Goal: Transaction & Acquisition: Subscribe to service/newsletter

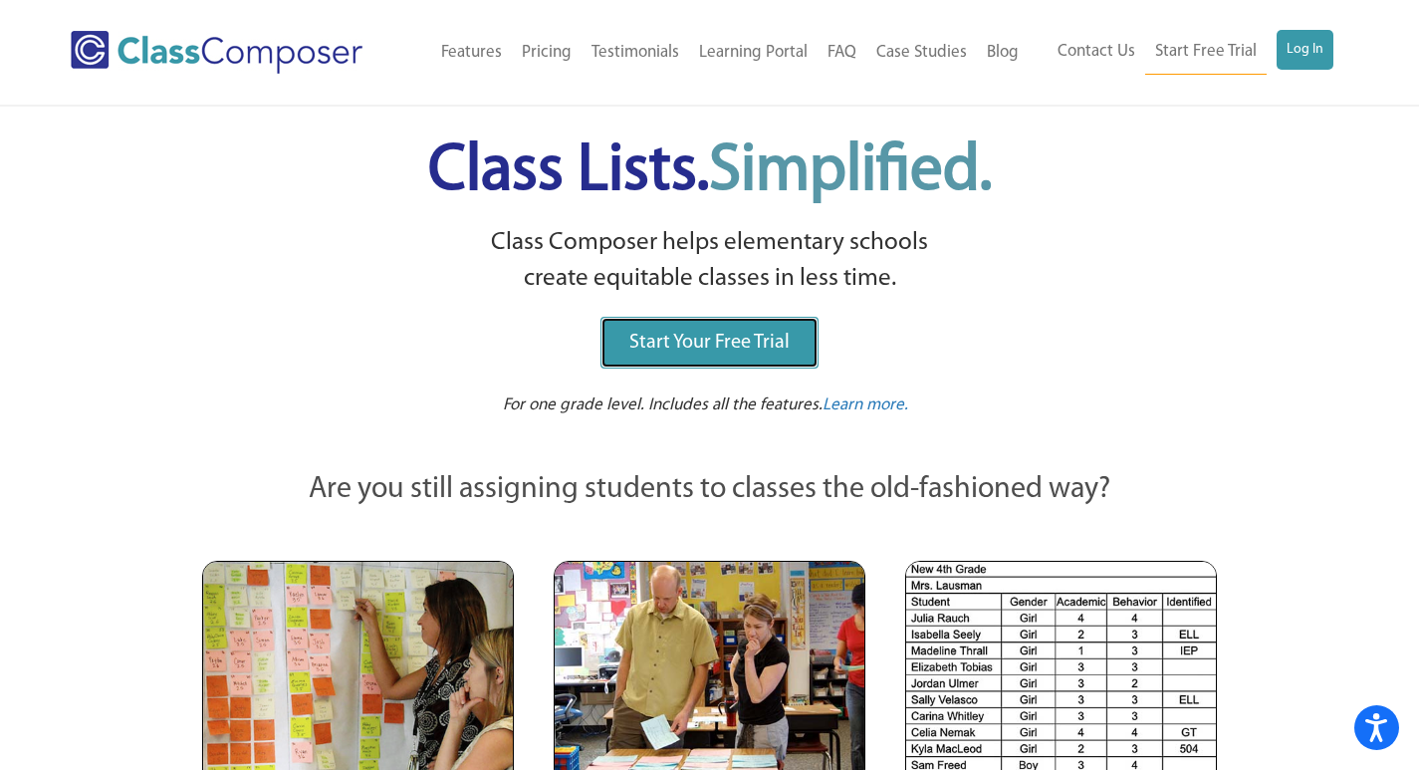
click at [720, 356] on link "Start Your Free Trial" at bounding box center [710, 343] width 218 height 52
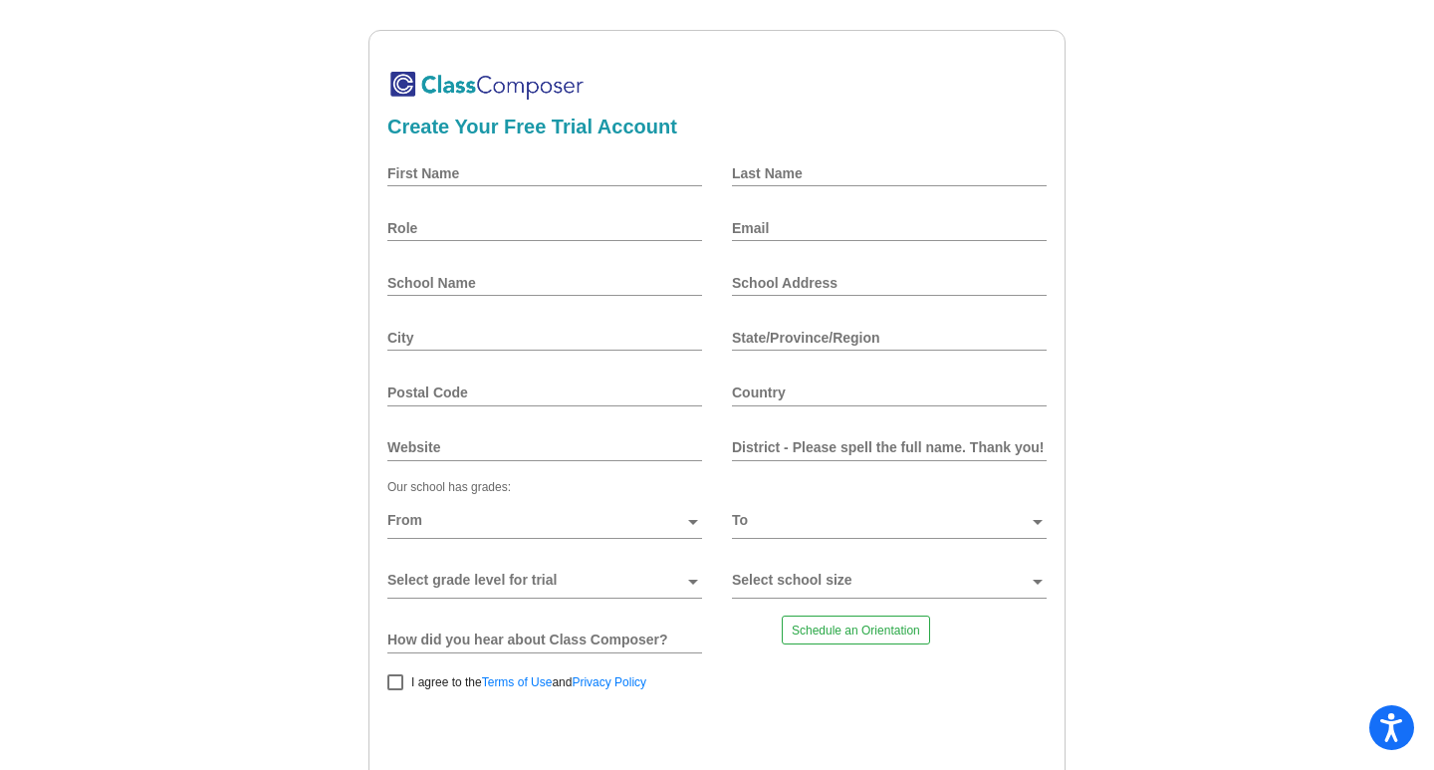
scroll to position [75, 0]
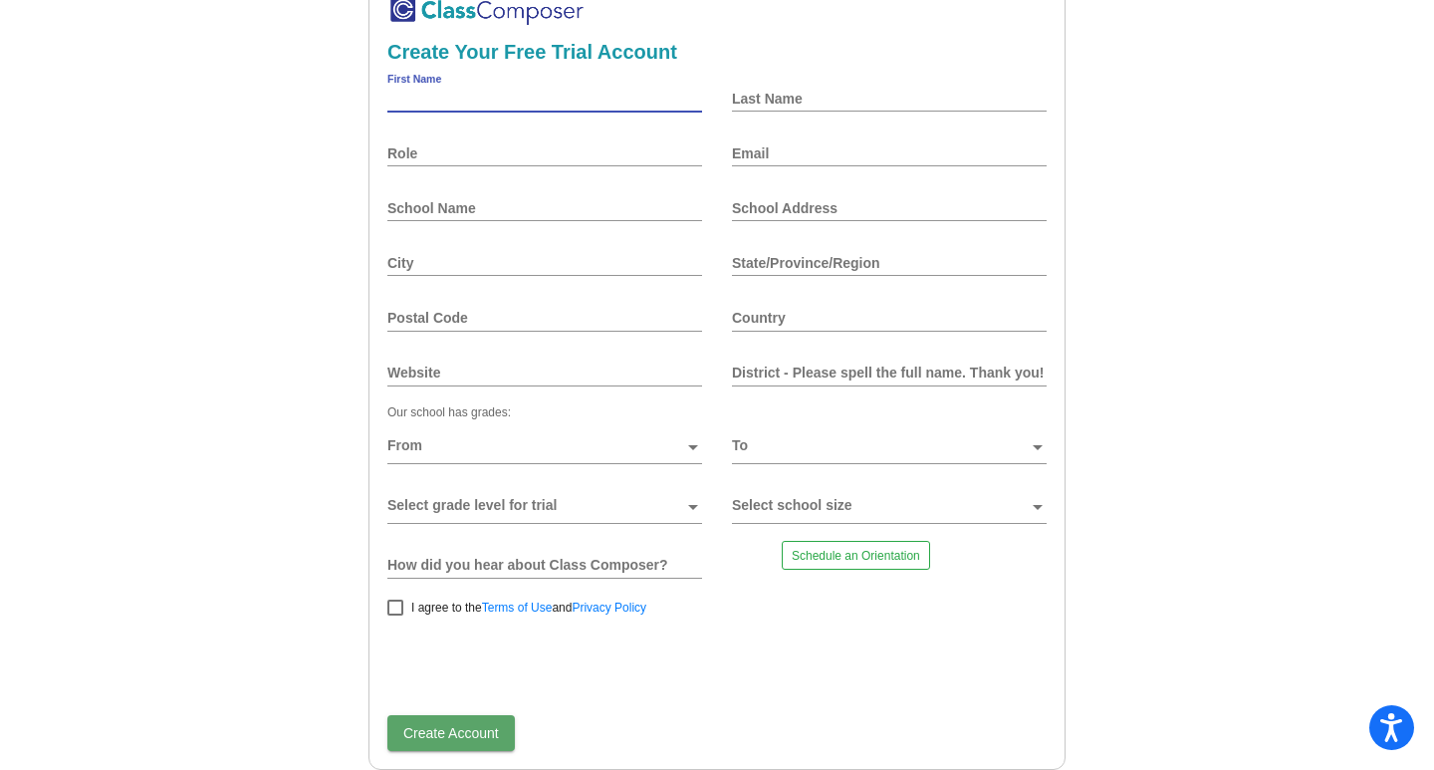
click at [473, 106] on input "First Name" at bounding box center [544, 99] width 315 height 16
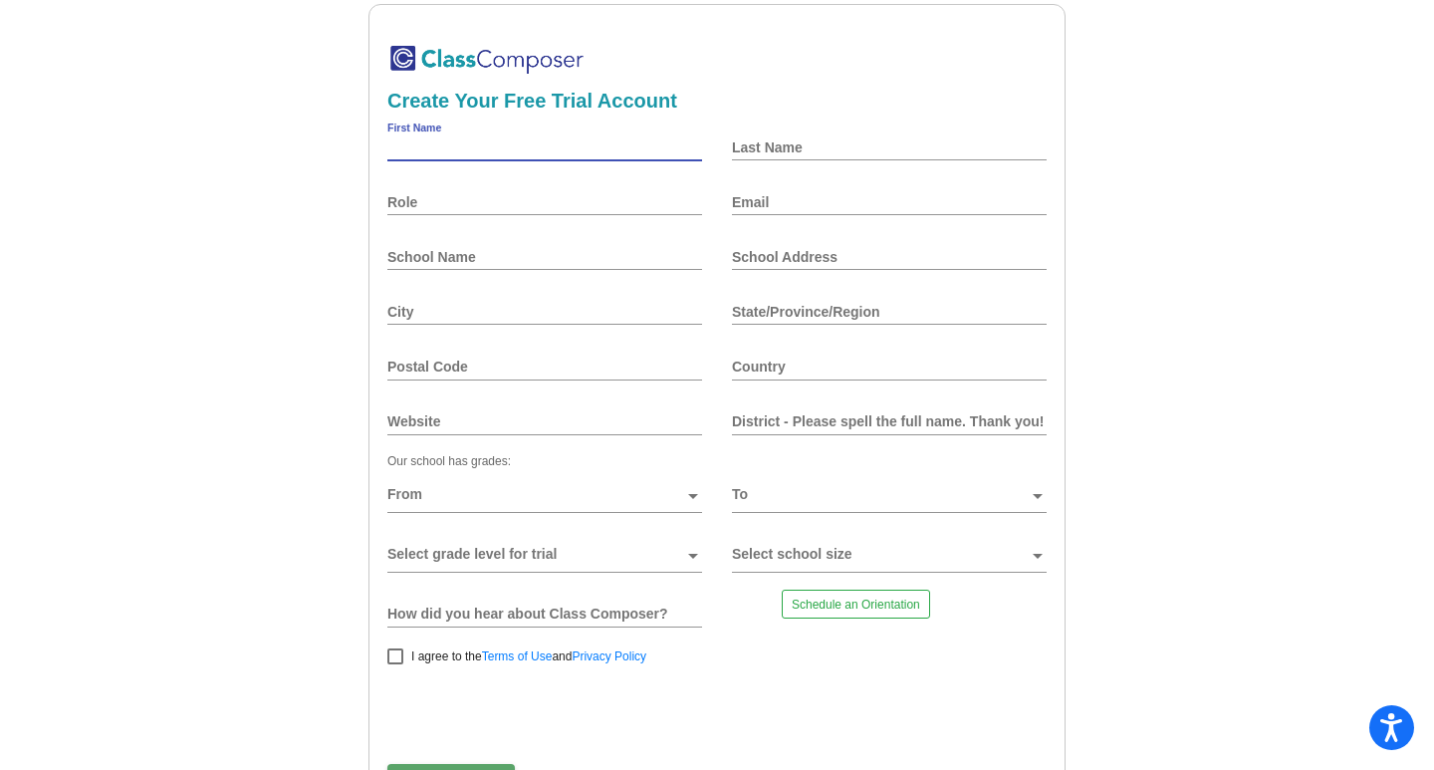
scroll to position [0, 0]
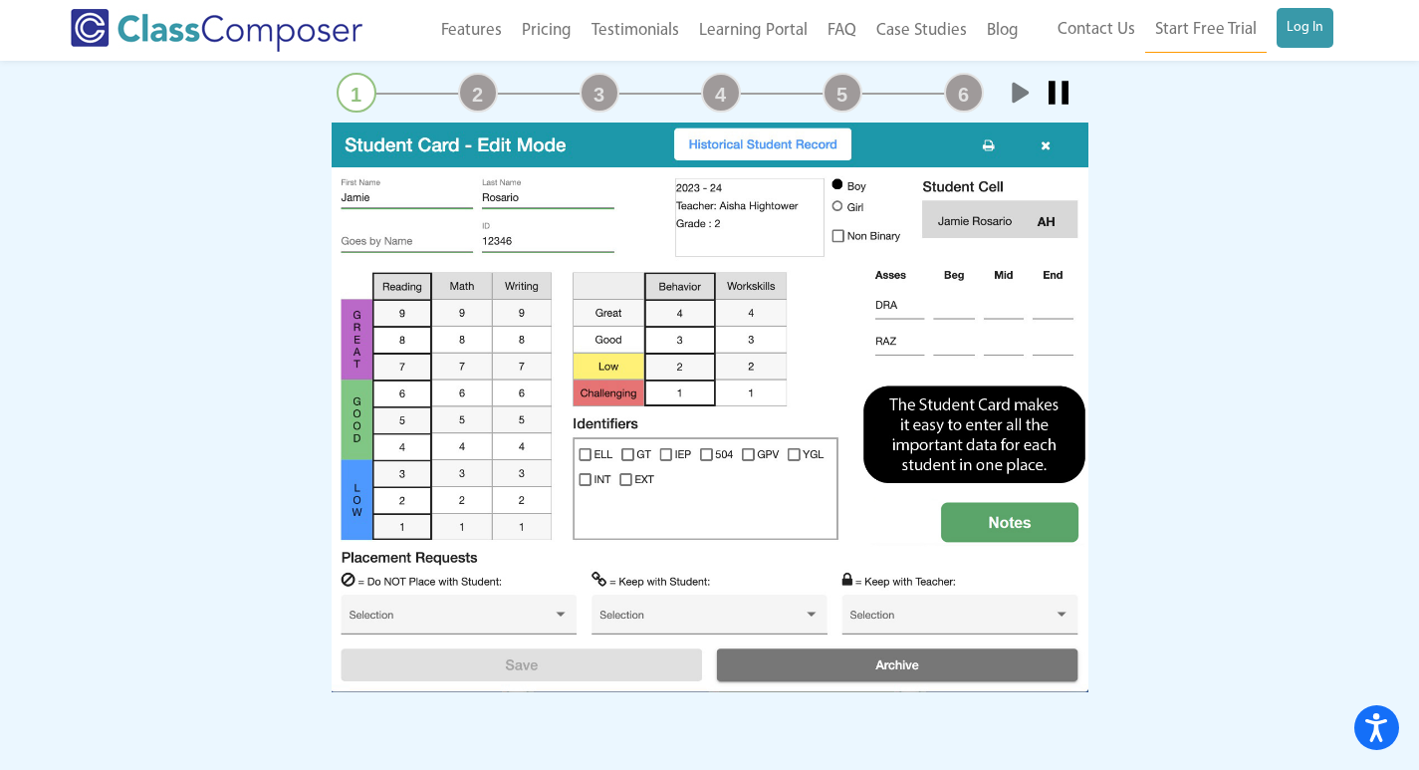
scroll to position [1992, 0]
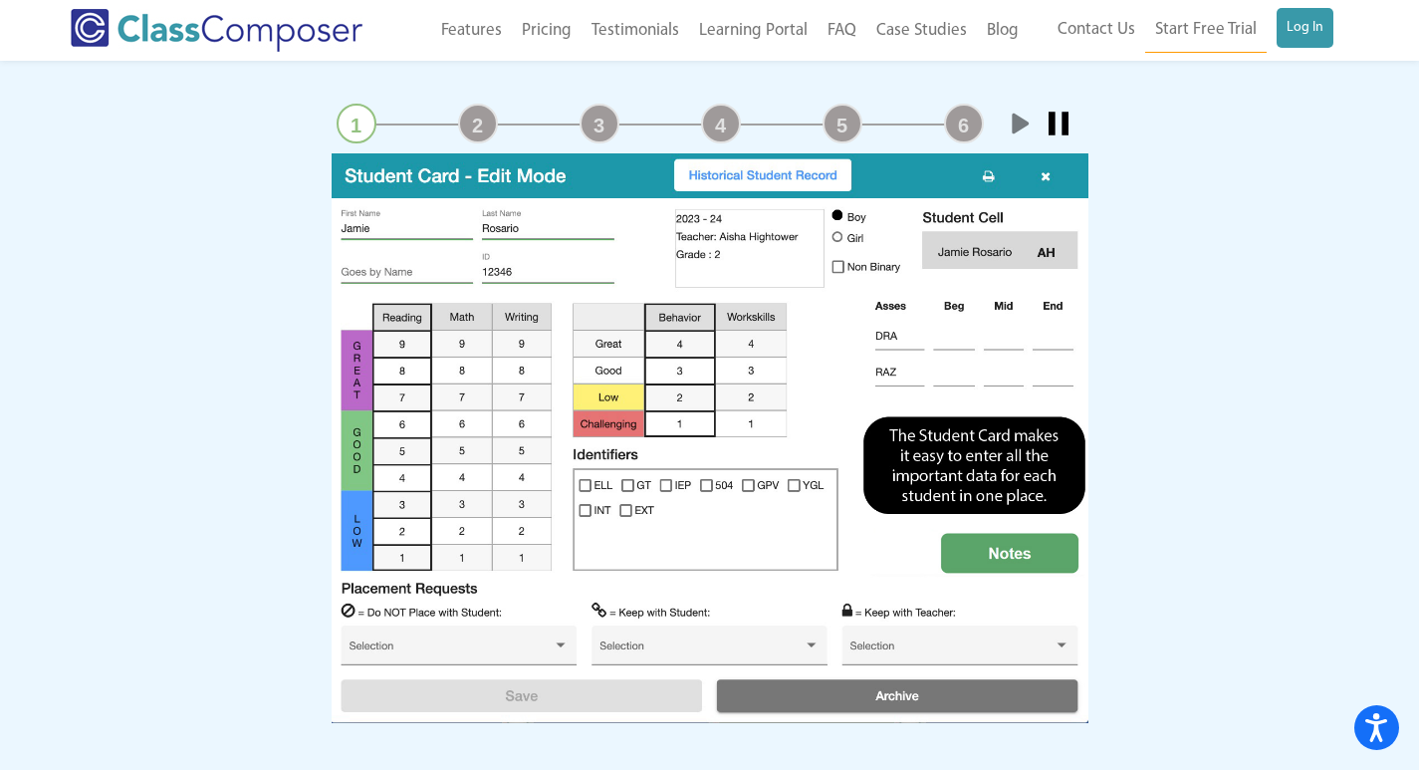
click at [481, 104] on div "2" at bounding box center [478, 124] width 50 height 40
click at [480, 115] on link "2" at bounding box center [478, 124] width 40 height 40
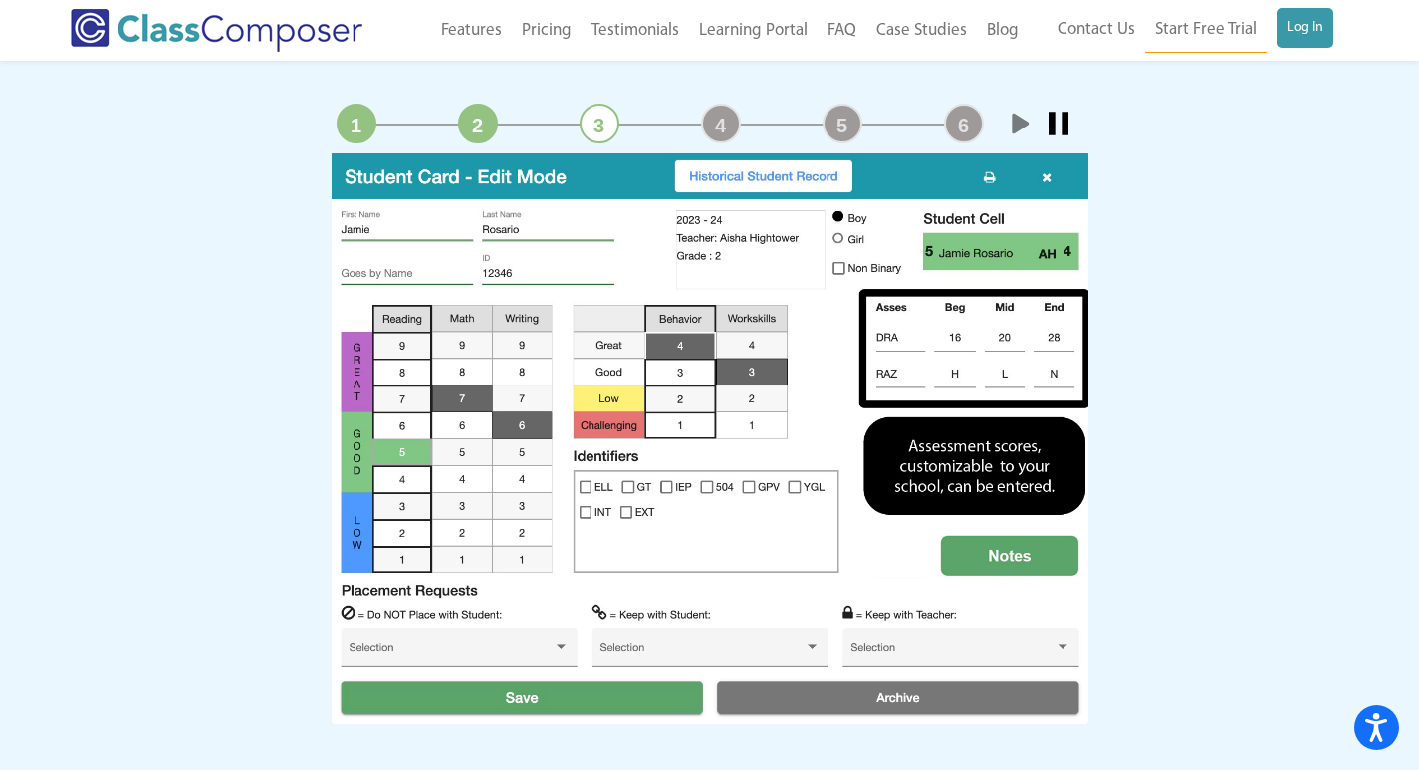
click at [603, 125] on link "3" at bounding box center [600, 124] width 40 height 40
click at [723, 126] on link "4" at bounding box center [721, 124] width 40 height 40
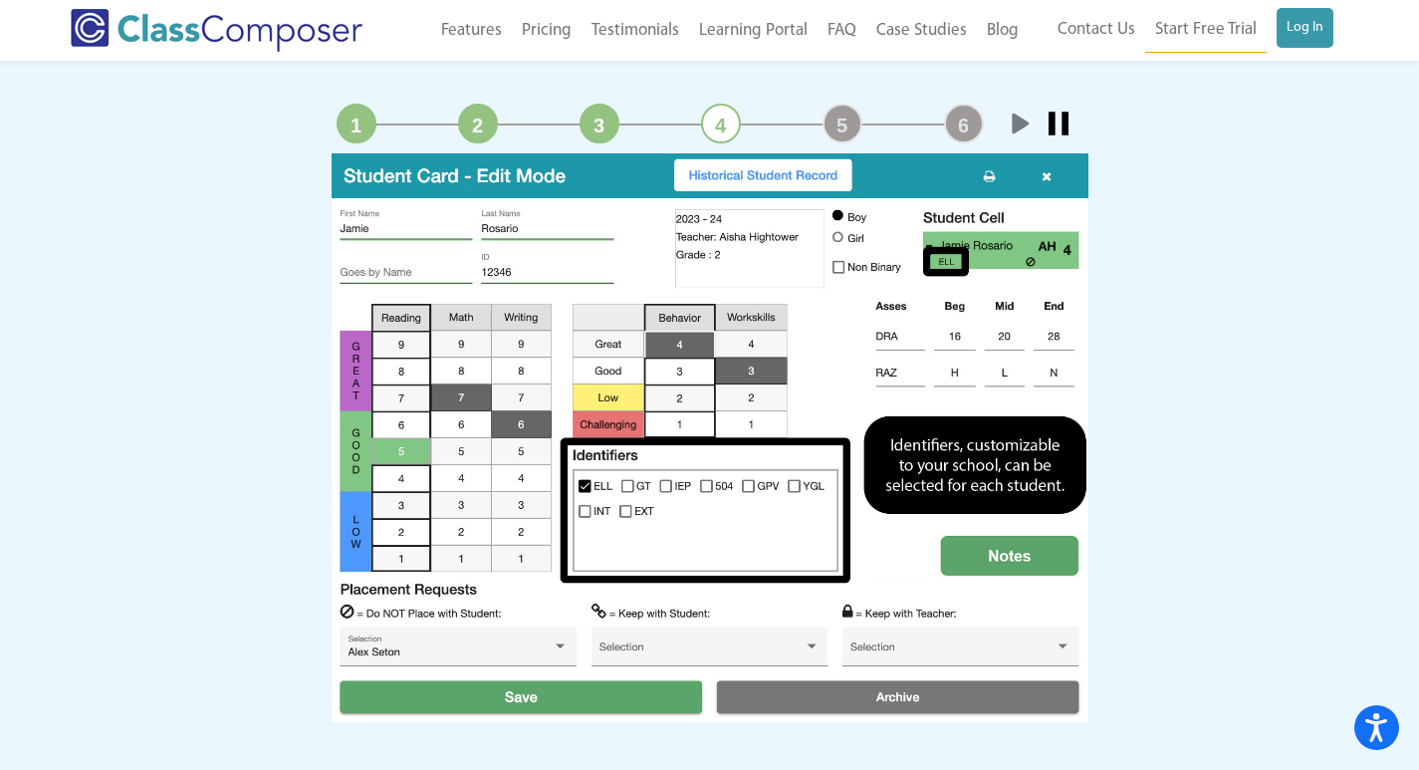
click at [839, 117] on link "5" at bounding box center [843, 124] width 40 height 40
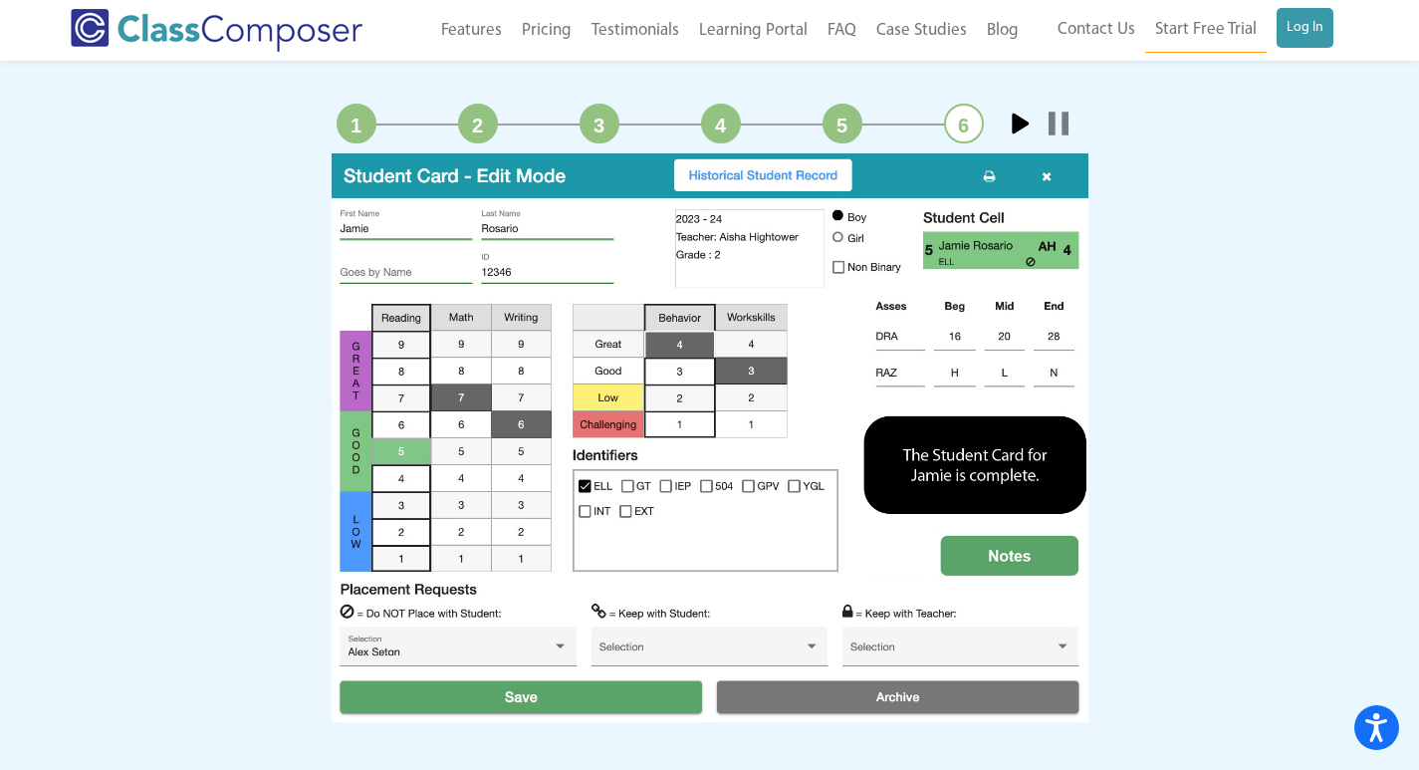
click at [963, 126] on link "6" at bounding box center [964, 124] width 40 height 40
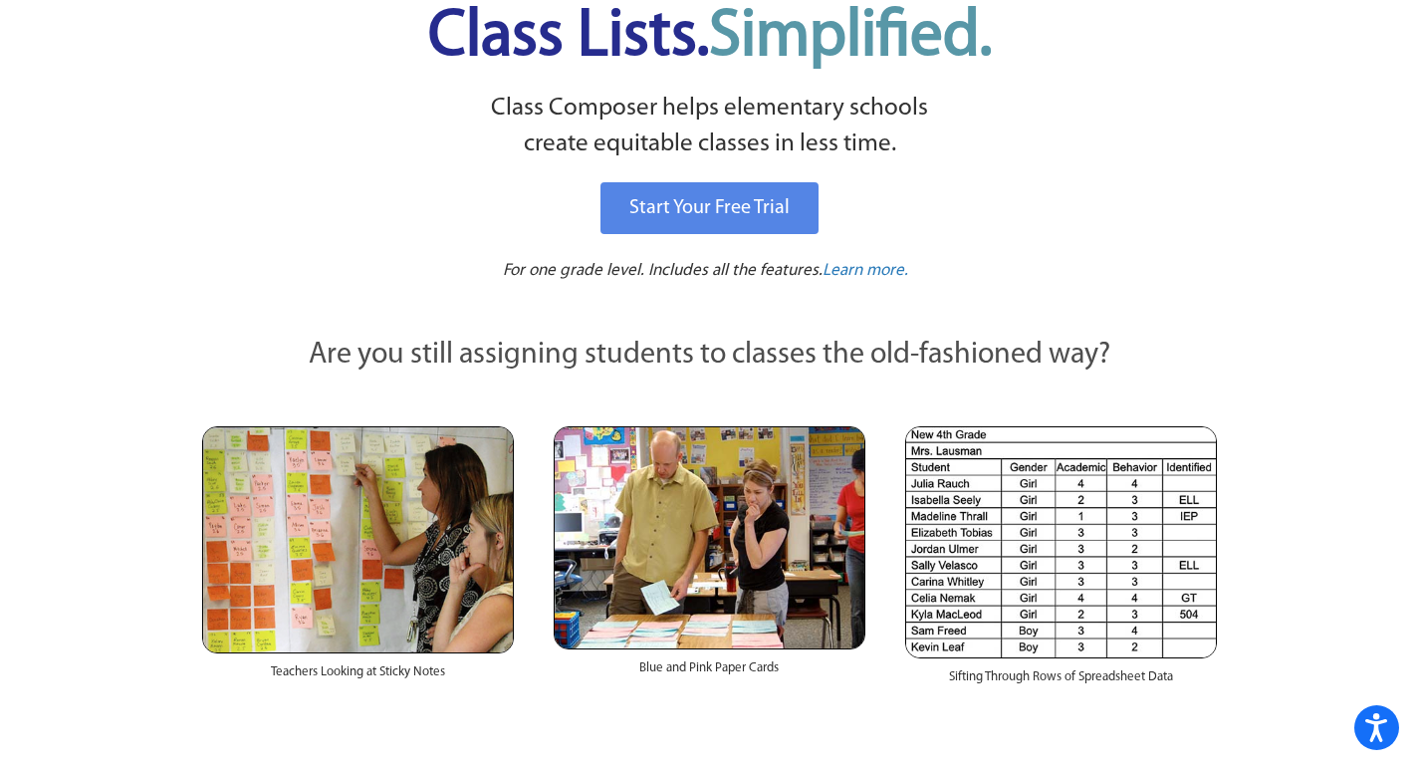
scroll to position [0, 0]
